Goal: Task Accomplishment & Management: Use online tool/utility

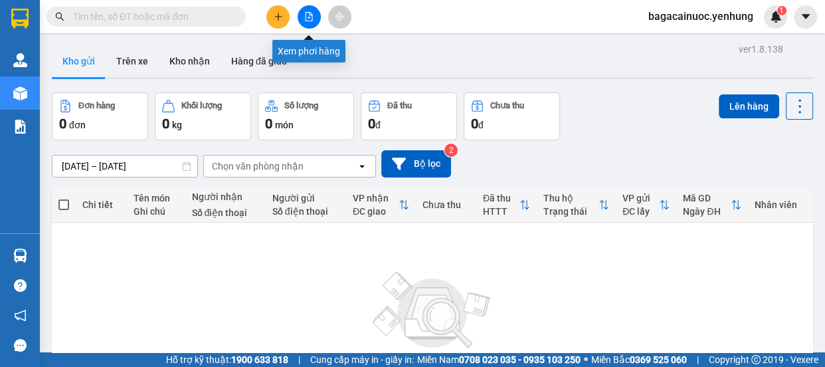
click at [312, 16] on icon "file-add" at bounding box center [308, 16] width 9 height 9
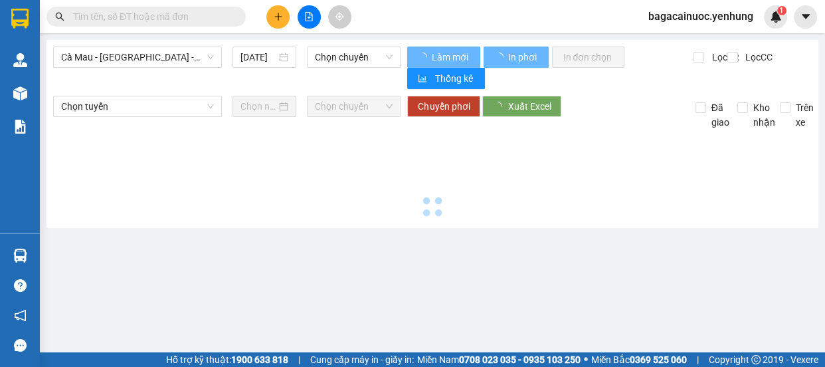
type input "[DATE]"
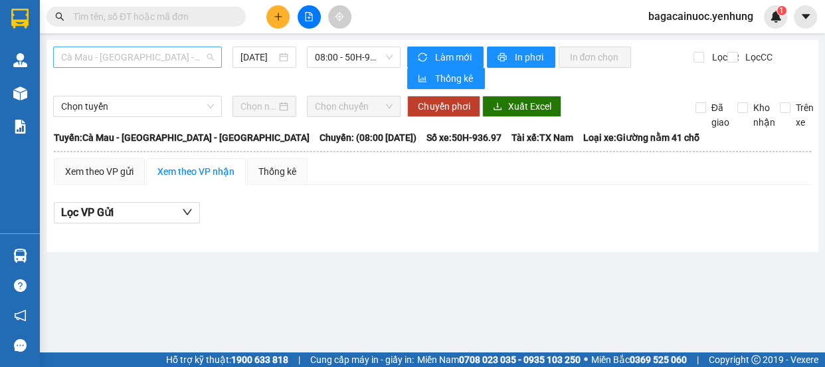
click at [191, 56] on span "Cà Mau - [GEOGRAPHIC_DATA] - [GEOGRAPHIC_DATA]" at bounding box center [137, 57] width 153 height 20
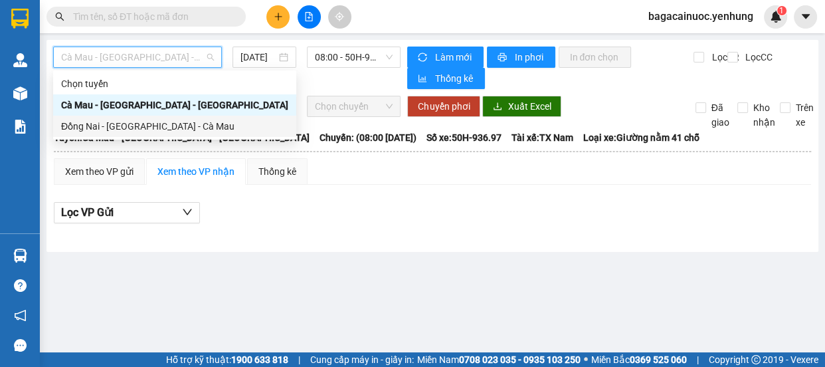
click at [145, 132] on div "Đồng Nai - [GEOGRAPHIC_DATA] - Cà Mau" at bounding box center [174, 126] width 227 height 15
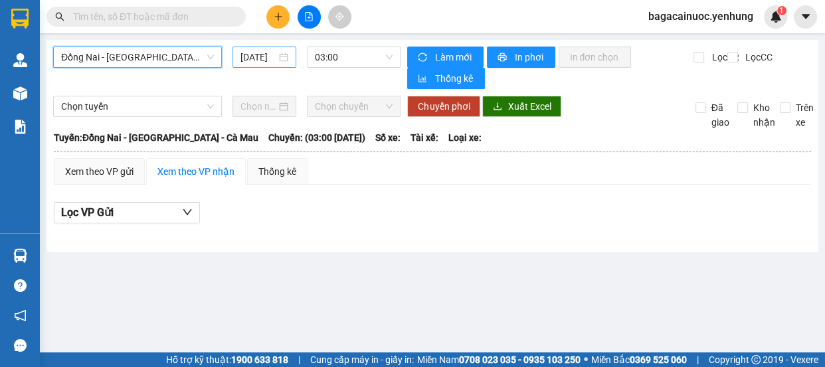
click at [248, 60] on input "[DATE]" at bounding box center [258, 57] width 36 height 15
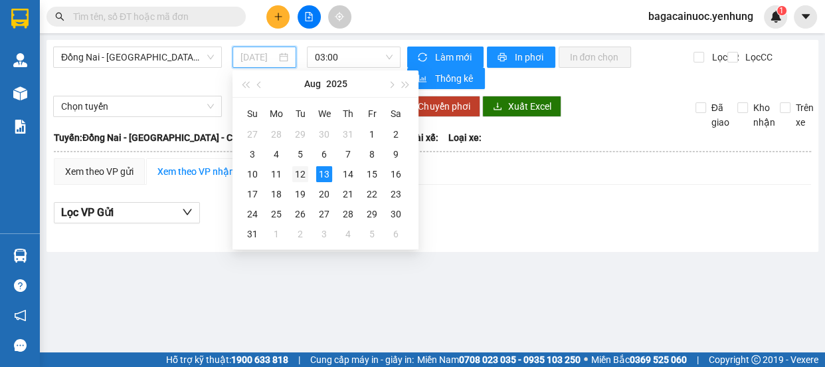
click at [306, 179] on div "12" at bounding box center [300, 174] width 16 height 16
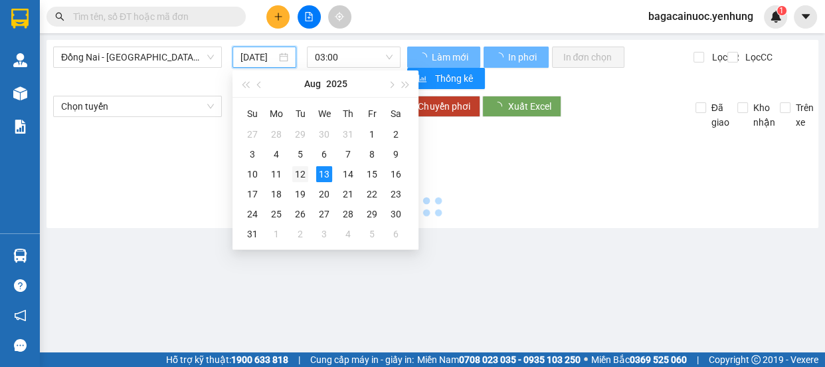
type input "[DATE]"
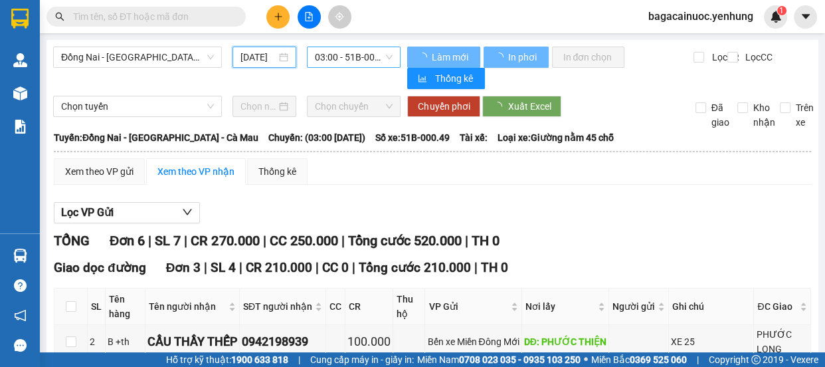
click at [365, 57] on span "03:00 - 51B-000.49" at bounding box center [354, 57] width 78 height 20
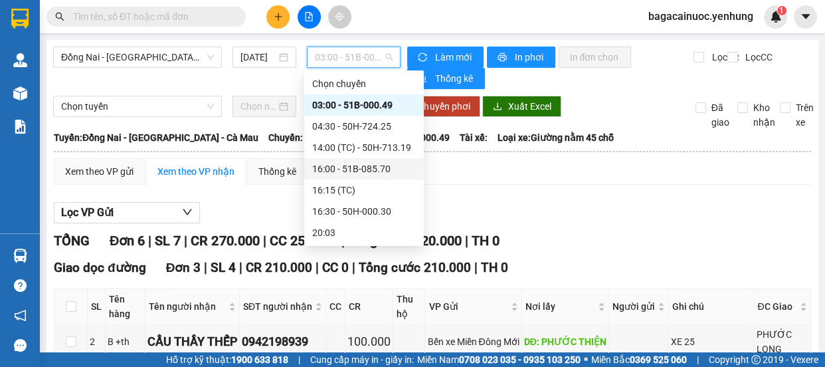
click at [374, 165] on div "16:00 - 51B-085.70" at bounding box center [364, 168] width 104 height 15
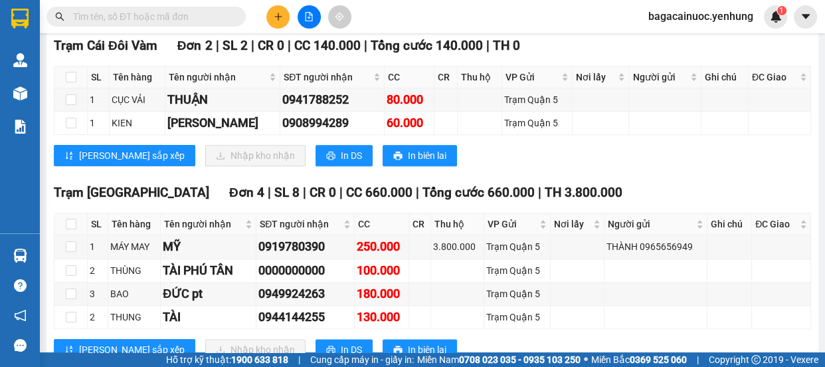
scroll to position [1419, 0]
